Goal: Task Accomplishment & Management: Manage account settings

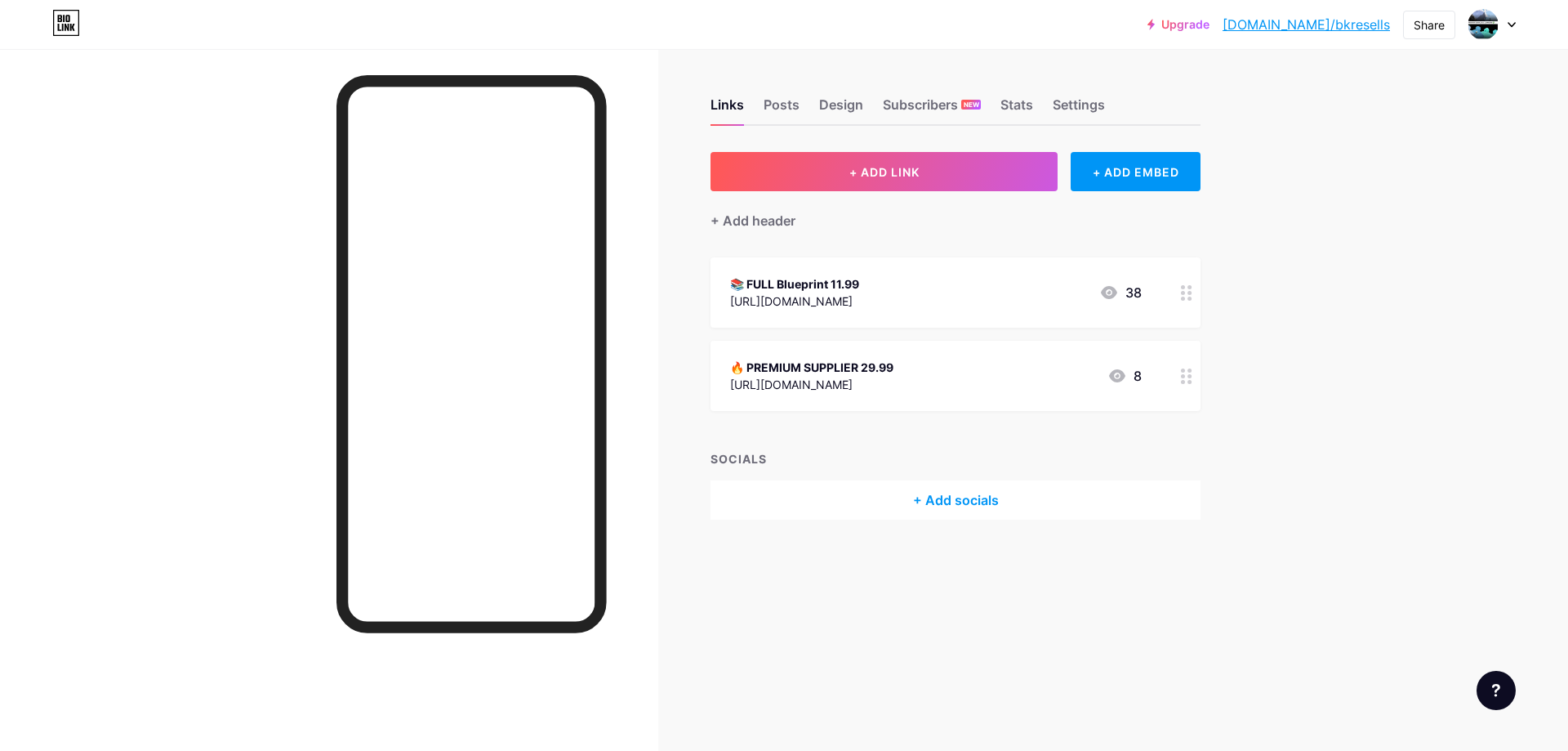
click at [846, 365] on div "🔥 PREMIUM SUPPLIER 29.99" at bounding box center [812, 367] width 164 height 17
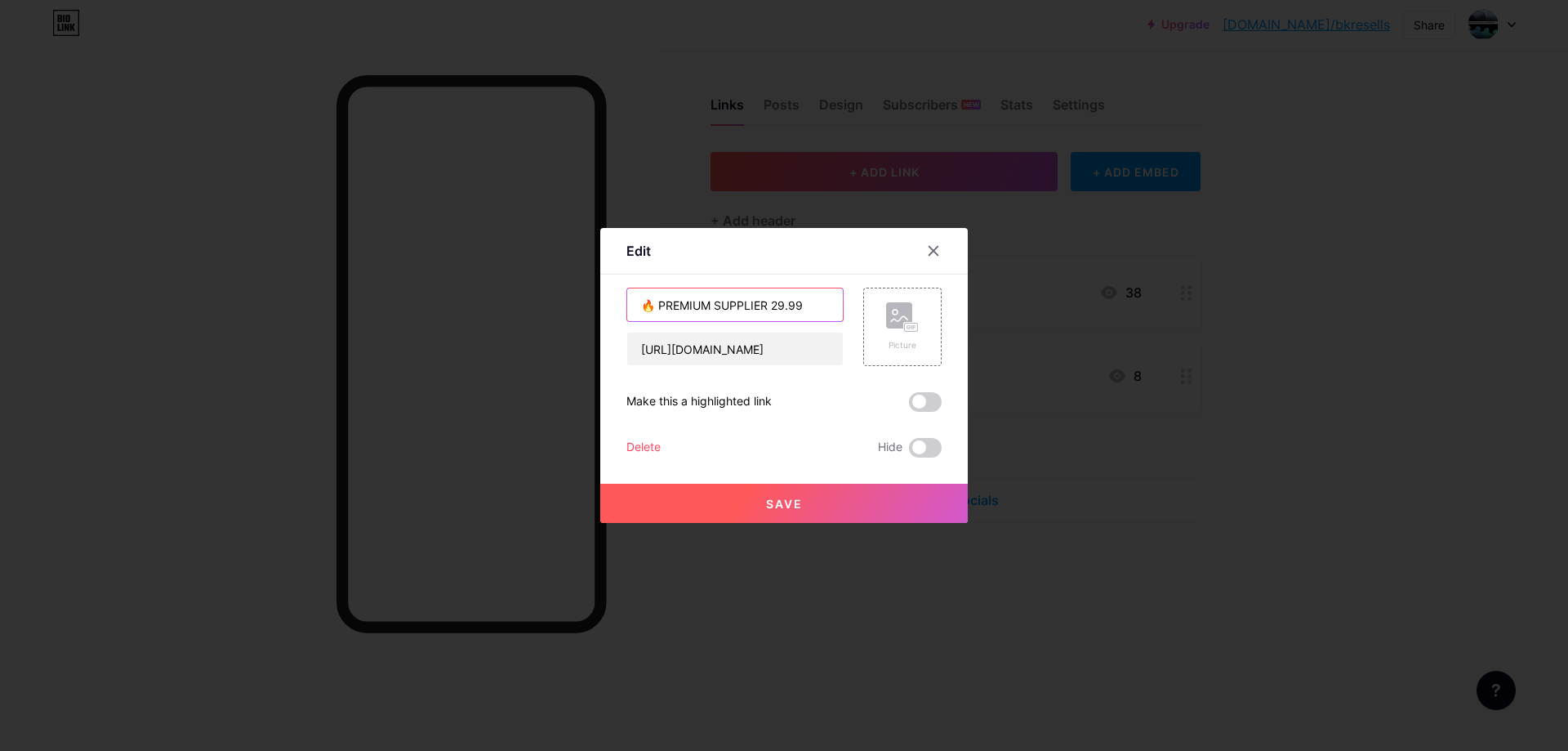
click at [776, 301] on input "🔥 PREMIUM SUPPLIER 29.99" at bounding box center [734, 305] width 215 height 33
type input "🔥 PREMIUM SUPPLIER 21.99"
click at [874, 509] on button "Save" at bounding box center [784, 504] width 368 height 39
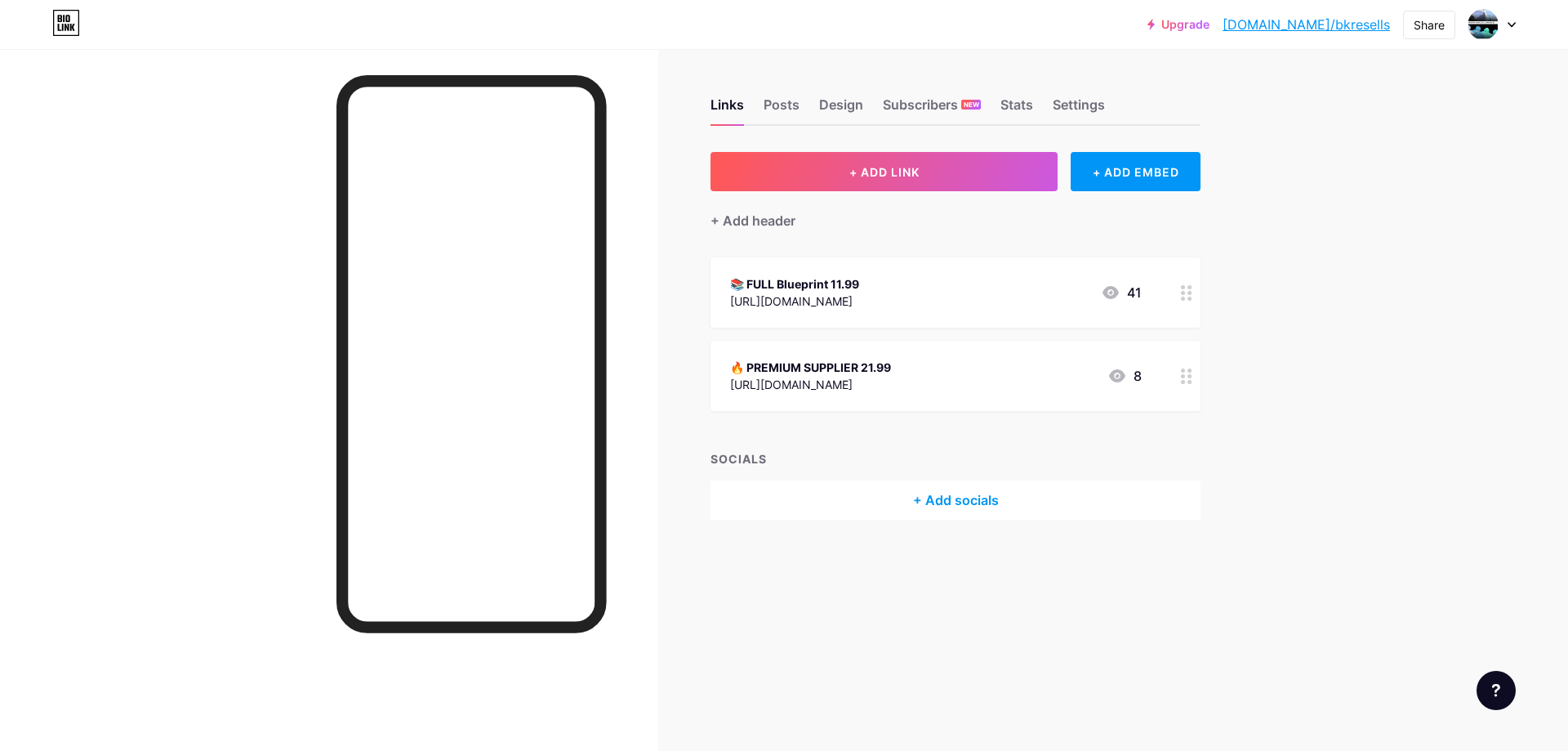
click at [978, 367] on div "🔥 PREMIUM SUPPLIER 21.99 [URL][DOMAIN_NAME] 8" at bounding box center [936, 376] width 412 height 38
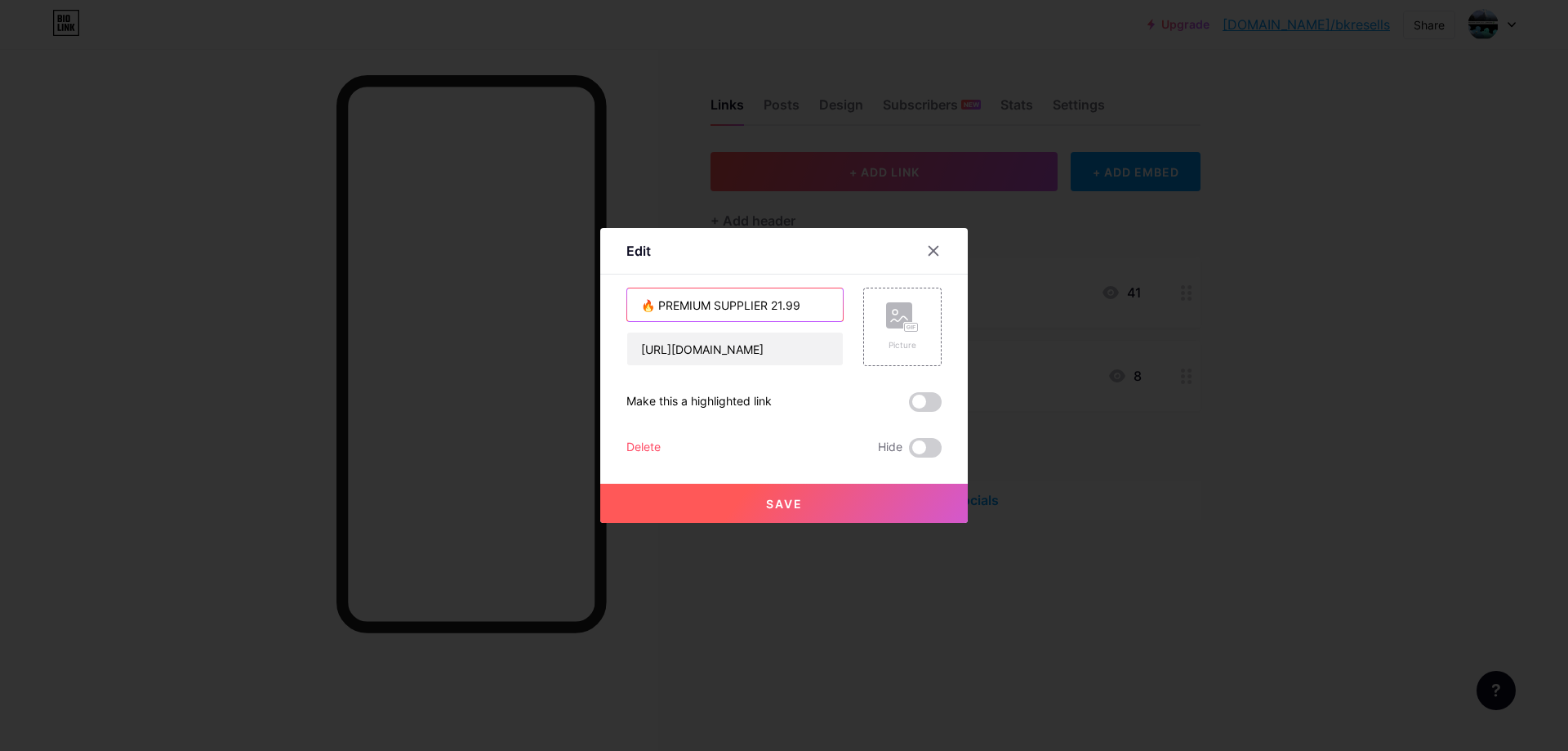
click at [770, 310] on input "🔥 PREMIUM SUPPLIER 21.99" at bounding box center [734, 305] width 215 height 33
click at [798, 316] on input "🔥 PREMIUM SUPPLIER 1.99" at bounding box center [734, 305] width 215 height 33
click at [773, 304] on input "🔥 PREMIUM SUPPLIER 1.999" at bounding box center [734, 305] width 215 height 33
click at [767, 304] on input "🔥 PREMIUM SUPPLIER 1.999" at bounding box center [734, 305] width 215 height 33
click at [811, 310] on input "🔥 PREMIUM SUPPLIER 19.999" at bounding box center [734, 305] width 215 height 33
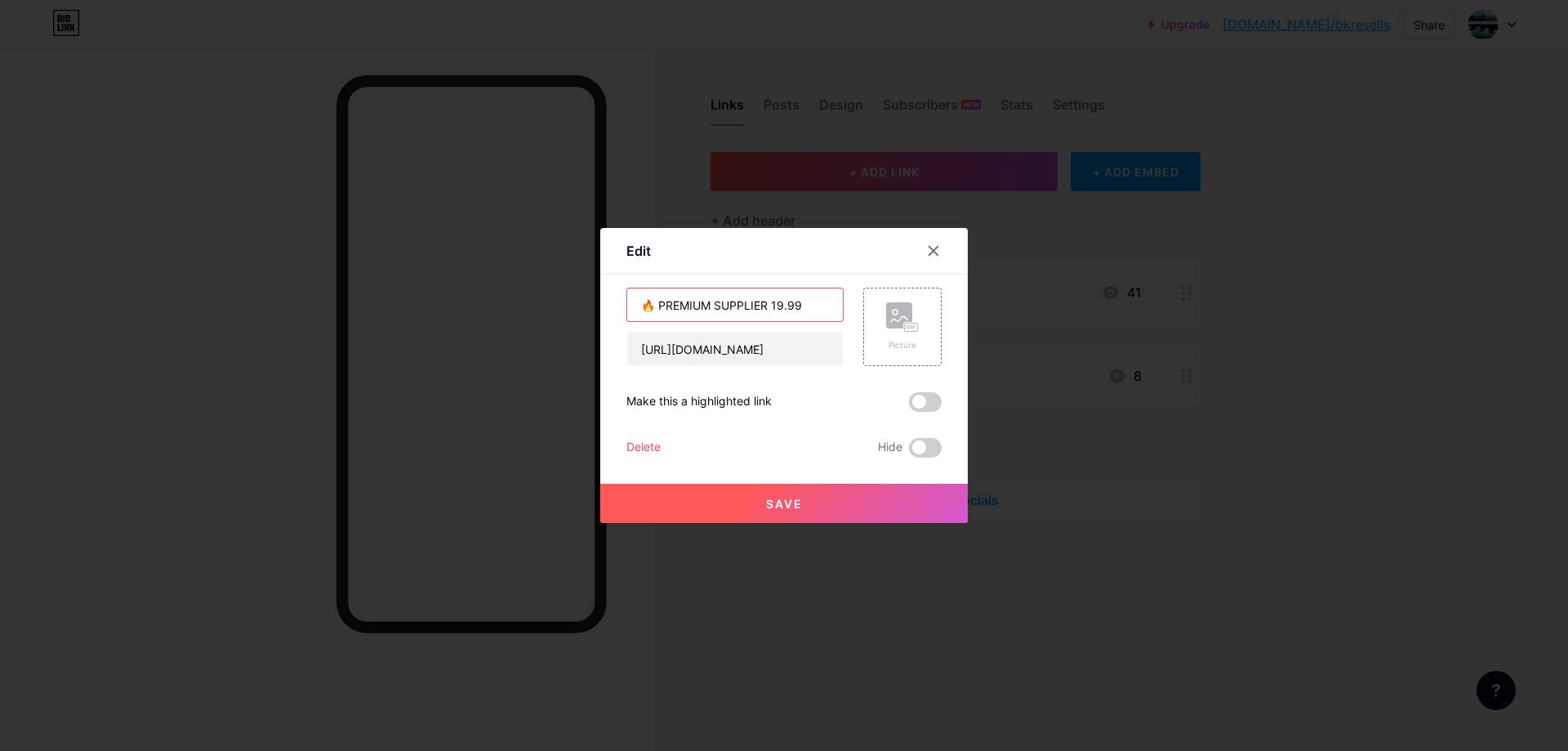
type input "🔥 PREMIUM SUPPLIER 19.99"
click at [808, 502] on button "Save" at bounding box center [784, 504] width 368 height 39
